Goal: Transaction & Acquisition: Purchase product/service

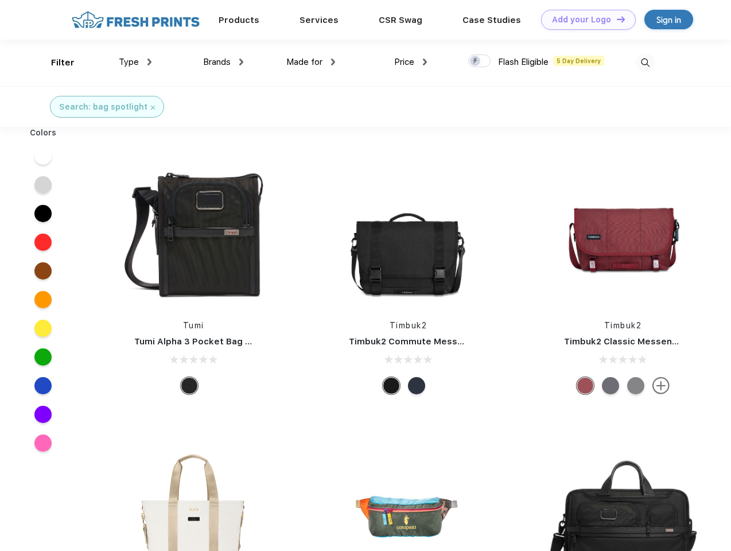
scroll to position [1, 0]
click at [584, 20] on link "Add your Logo Design Tool" at bounding box center [588, 20] width 95 height 20
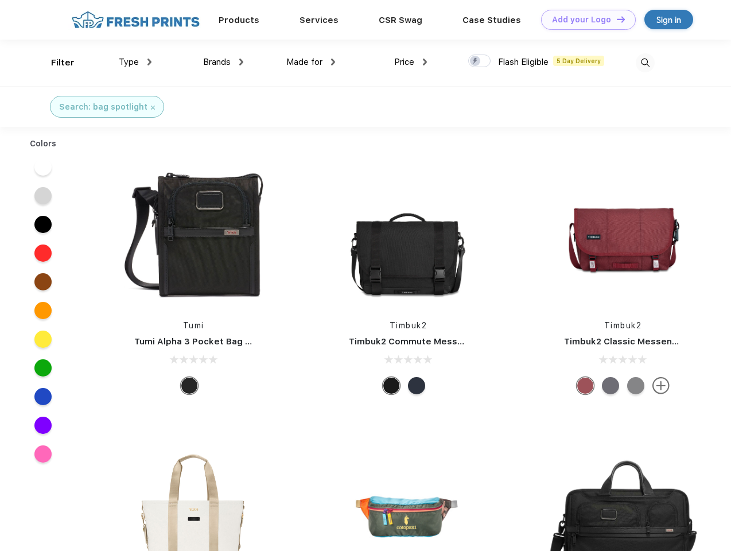
click at [0, 0] on div "Design Tool" at bounding box center [0, 0] width 0 height 0
click at [615, 19] on link "Add your Logo Design Tool" at bounding box center [588, 20] width 95 height 20
click at [55, 63] on div "Filter" at bounding box center [63, 62] width 24 height 13
click at [135, 62] on span "Type" at bounding box center [129, 62] width 20 height 10
click at [223, 62] on span "Brands" at bounding box center [217, 62] width 28 height 10
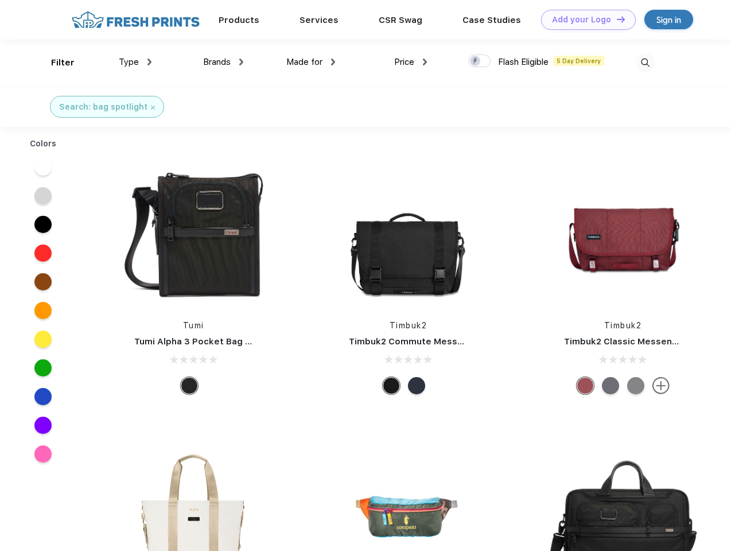
click at [311, 62] on span "Made for" at bounding box center [304, 62] width 36 height 10
click at [411, 62] on span "Price" at bounding box center [404, 62] width 20 height 10
click at [479, 61] on div at bounding box center [479, 60] width 22 height 13
click at [475, 61] on input "checkbox" at bounding box center [471, 57] width 7 height 7
click at [645, 63] on img at bounding box center [644, 62] width 19 height 19
